Goal: Find specific page/section: Find specific page/section

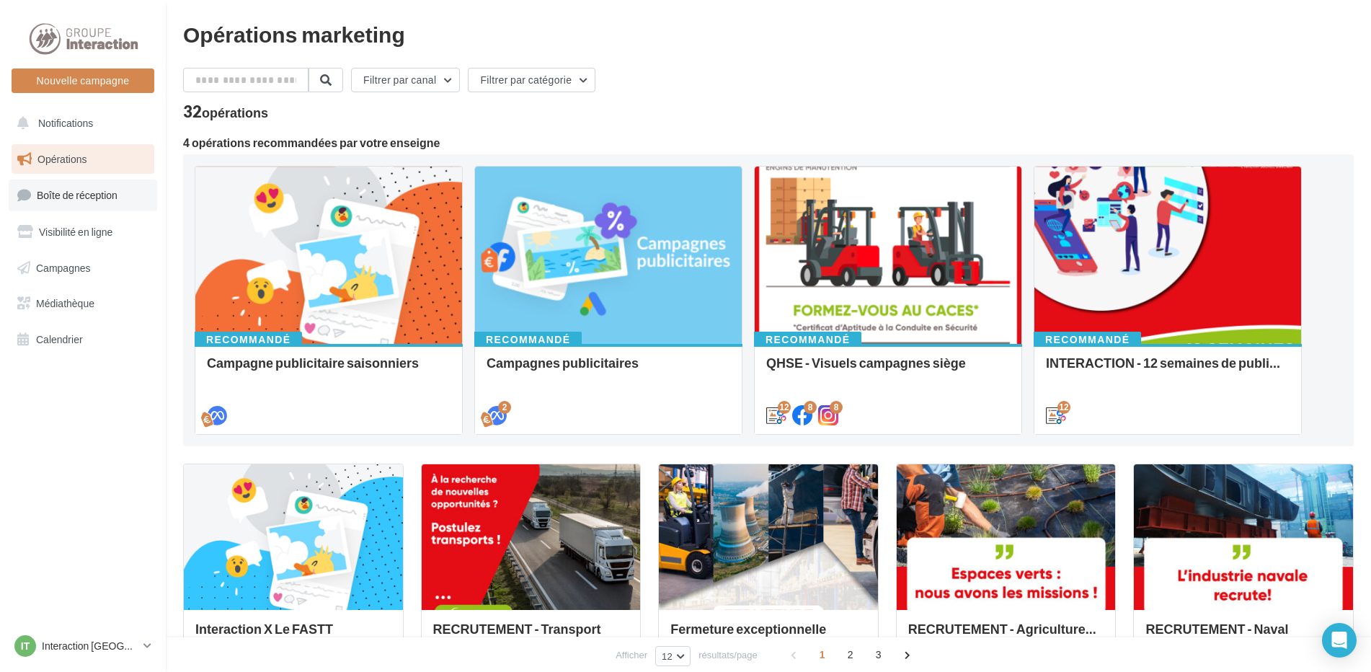
click at [63, 202] on link "Boîte de réception" at bounding box center [83, 194] width 148 height 31
